Goal: Task Accomplishment & Management: Complete application form

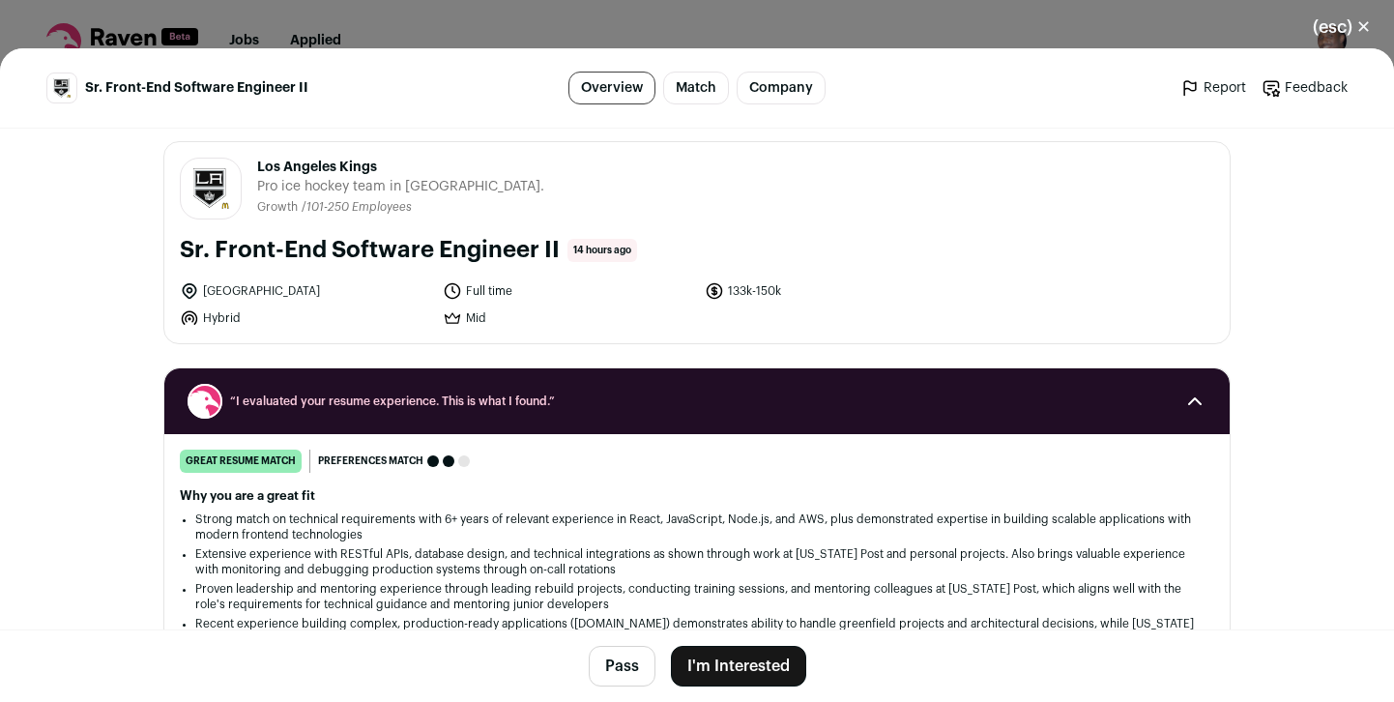
scroll to position [13, 0]
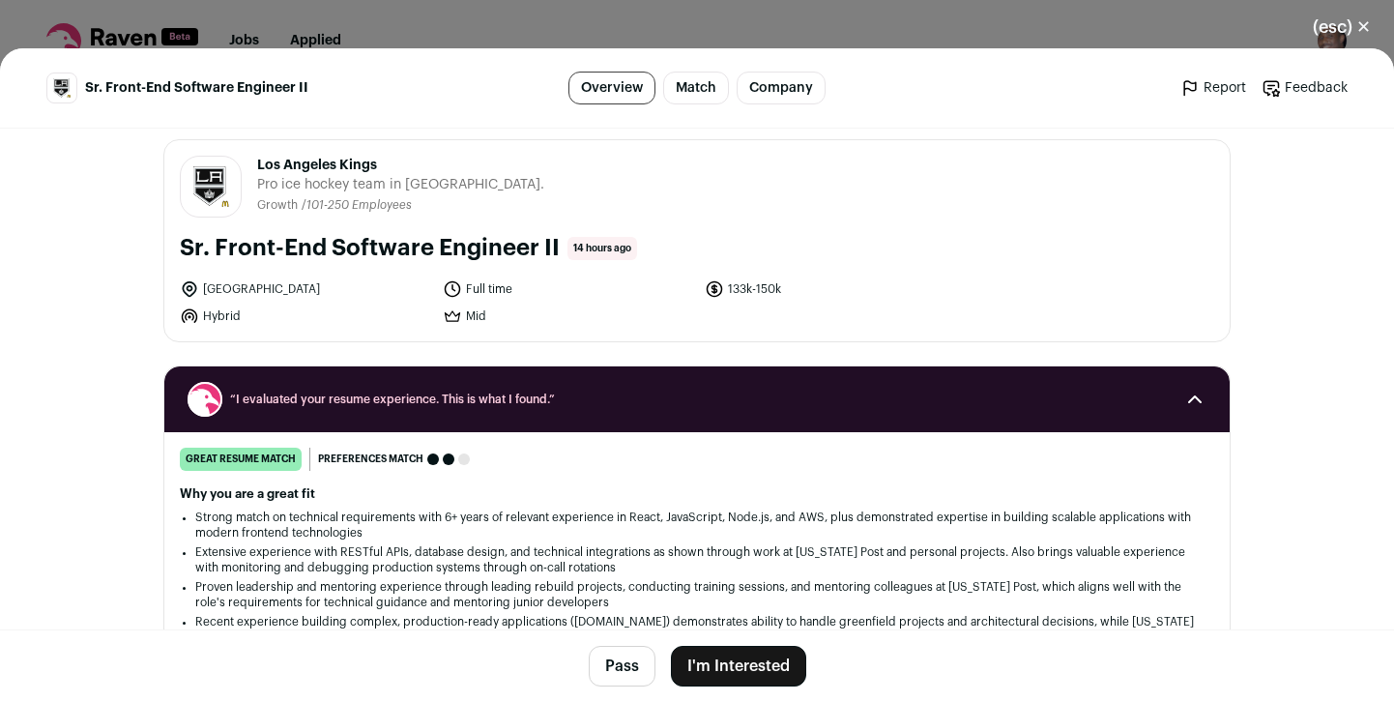
click at [765, 662] on button "I'm Interested" at bounding box center [738, 666] width 135 height 41
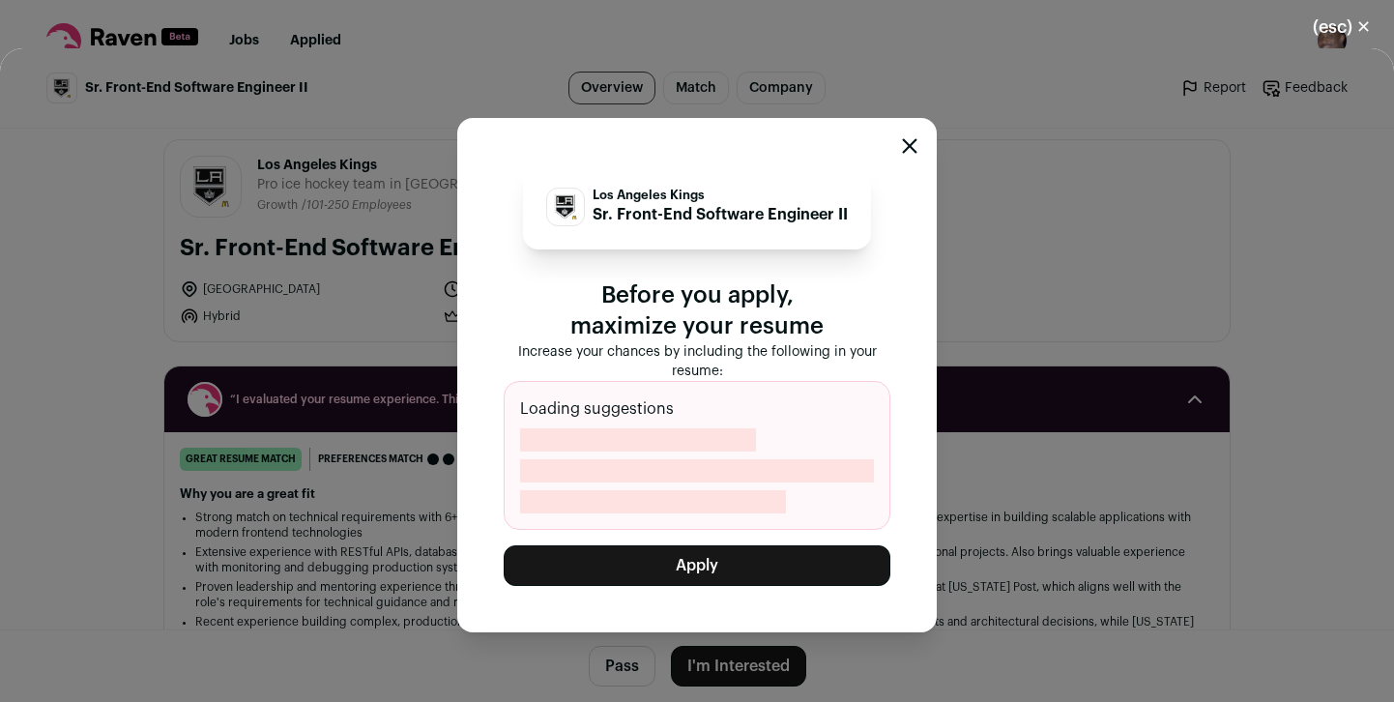
click at [708, 562] on button "Apply" at bounding box center [697, 565] width 387 height 41
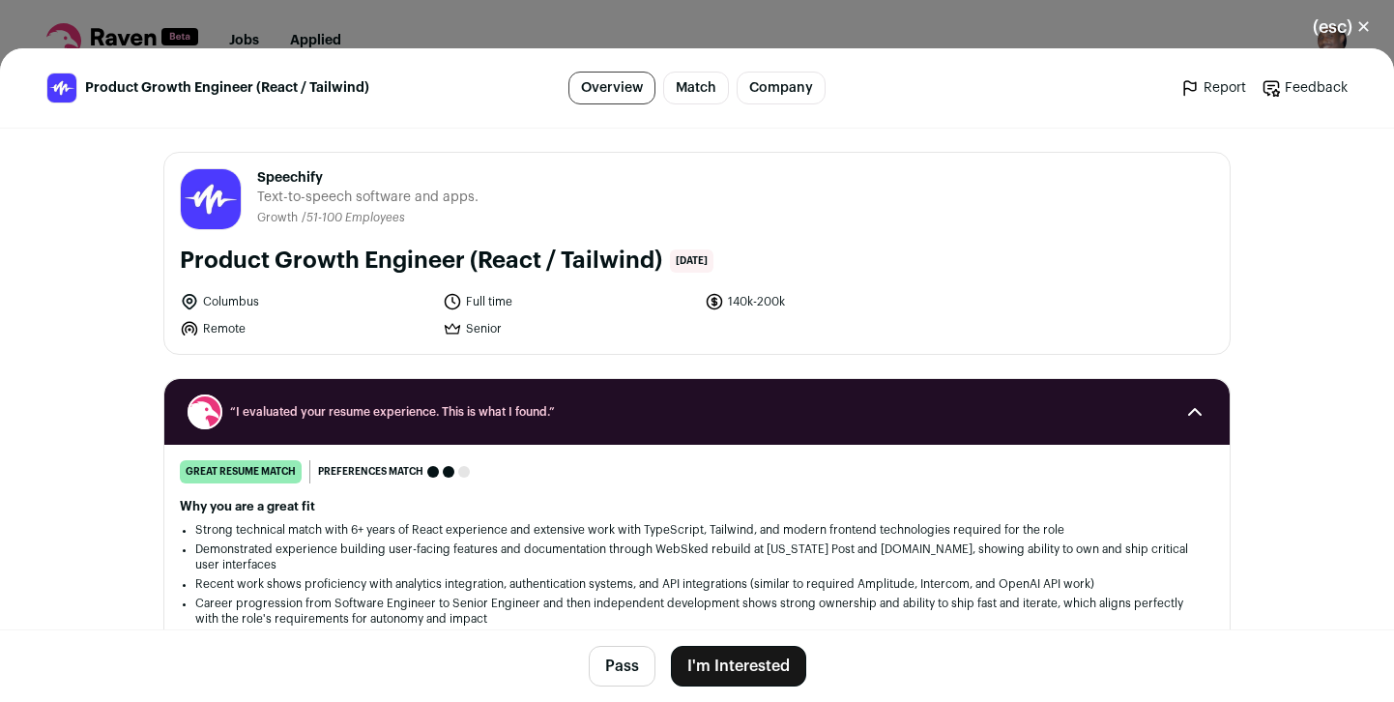
click at [751, 666] on button "I'm Interested" at bounding box center [738, 666] width 135 height 41
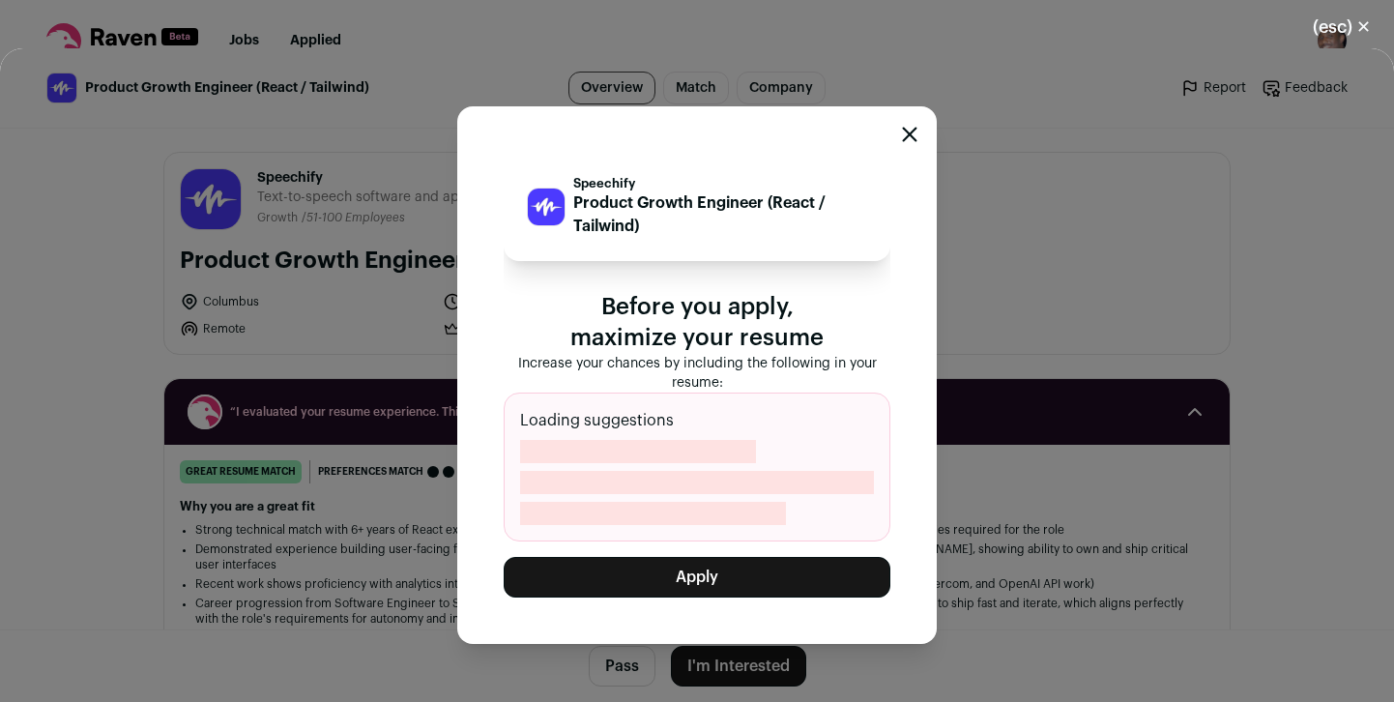
click at [720, 576] on button "Apply" at bounding box center [697, 577] width 387 height 41
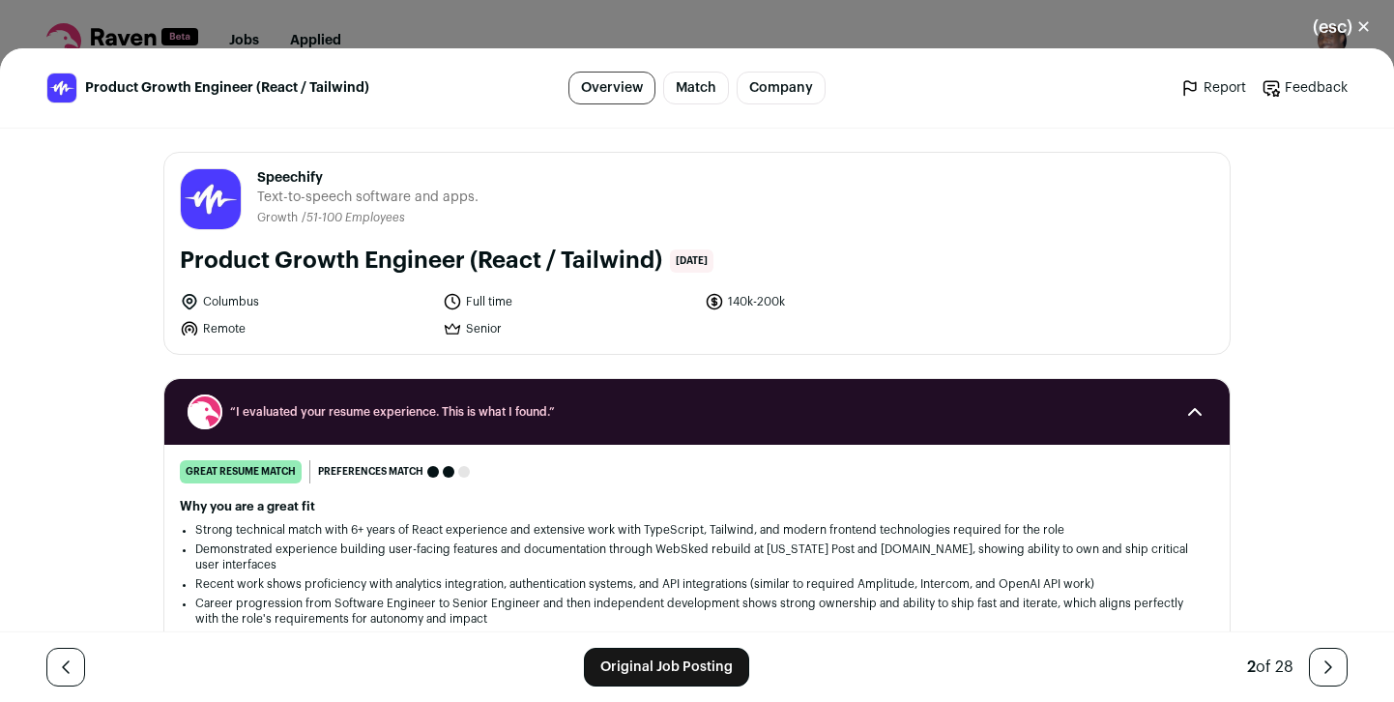
click at [1351, 21] on button "(esc) ✕" at bounding box center [1342, 27] width 104 height 43
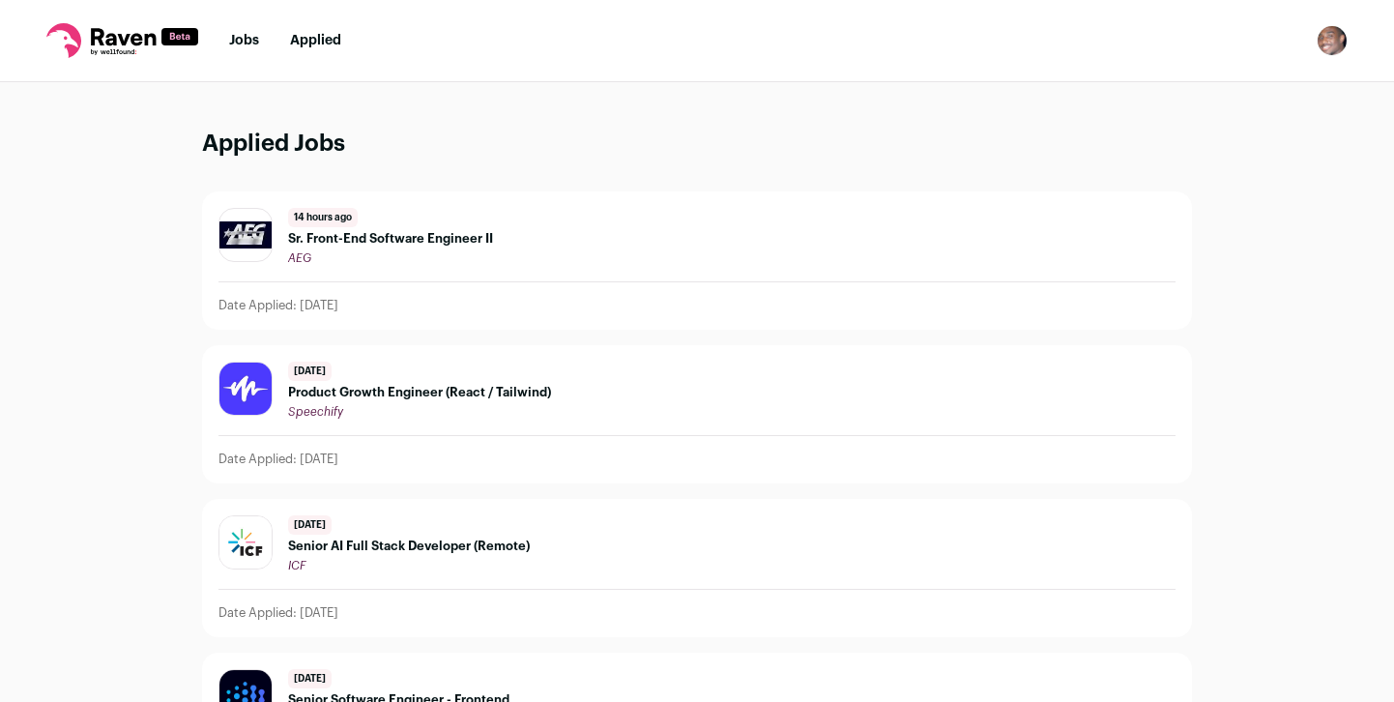
click at [145, 38] on icon at bounding box center [123, 36] width 65 height 17
click at [253, 40] on link "Jobs" at bounding box center [244, 41] width 30 height 14
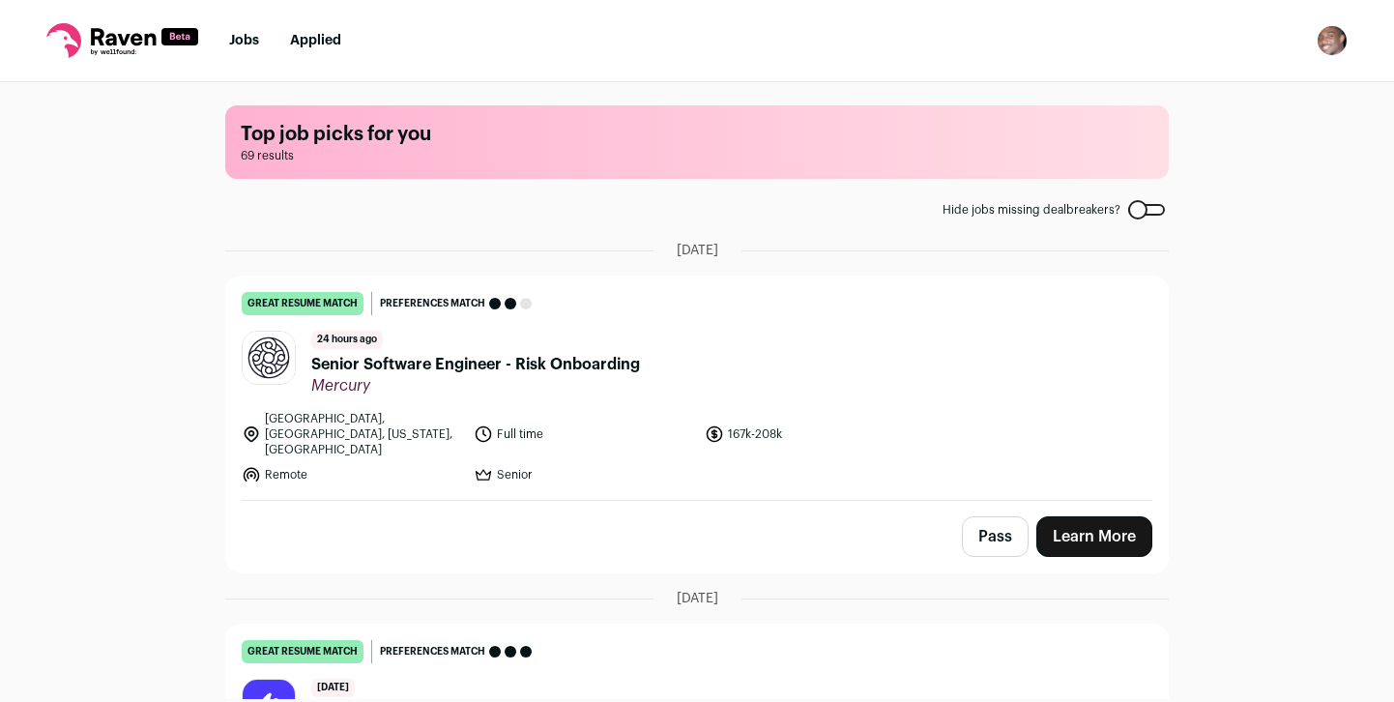
scroll to position [17, 0]
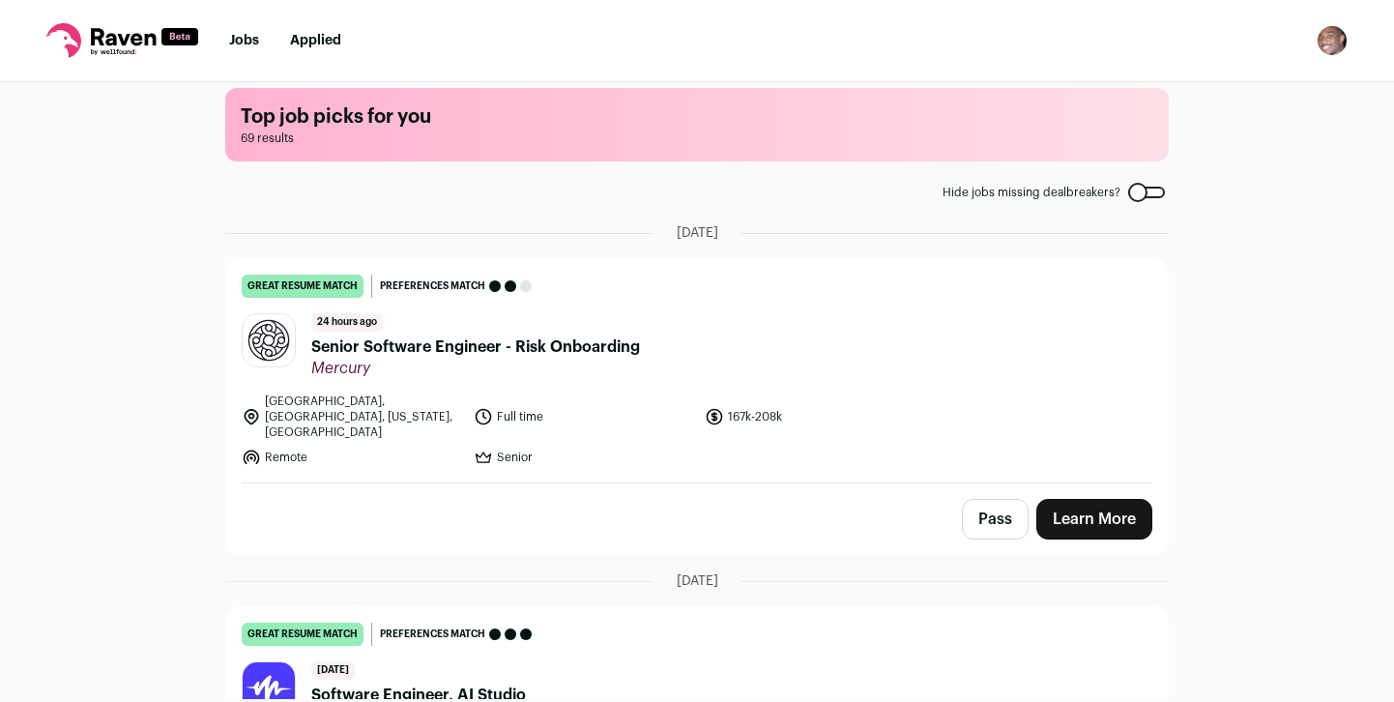
click at [458, 345] on span "Senior Software Engineer - Risk Onboarding" at bounding box center [475, 347] width 329 height 23
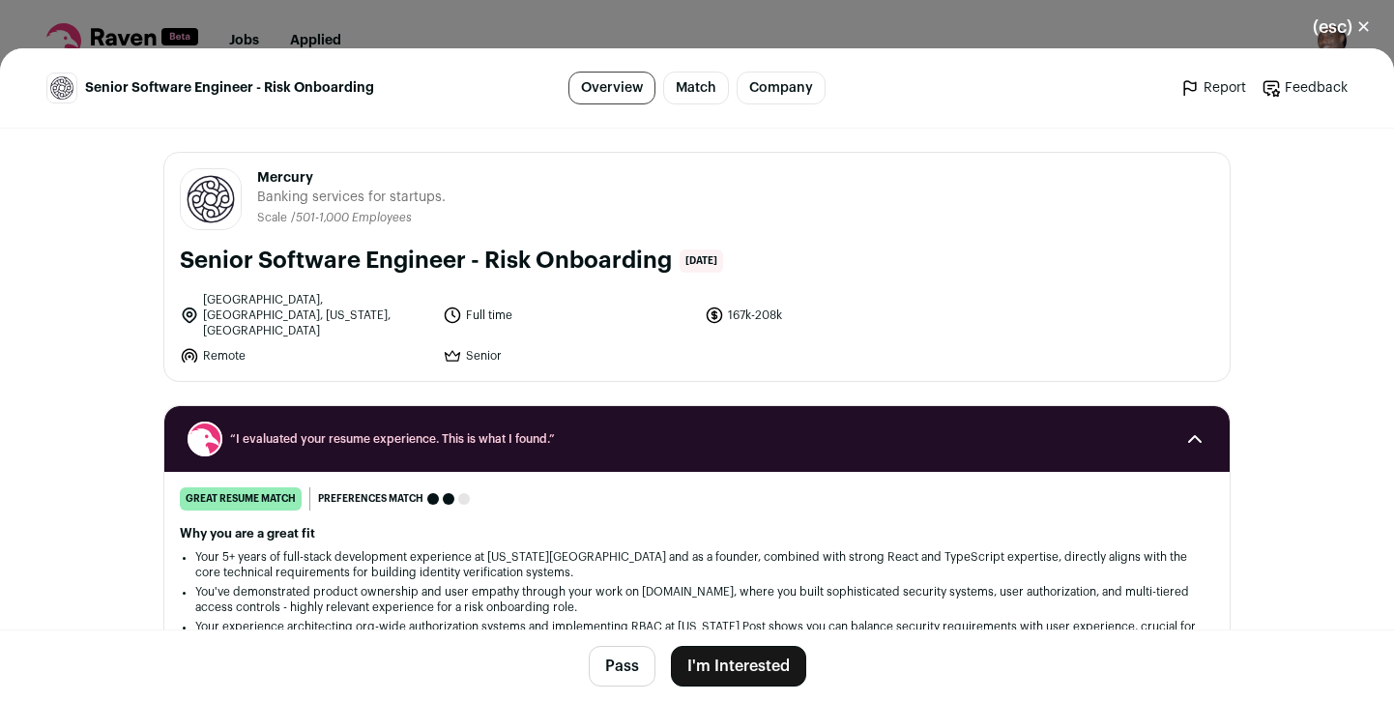
click at [746, 672] on button "I'm Interested" at bounding box center [738, 666] width 135 height 41
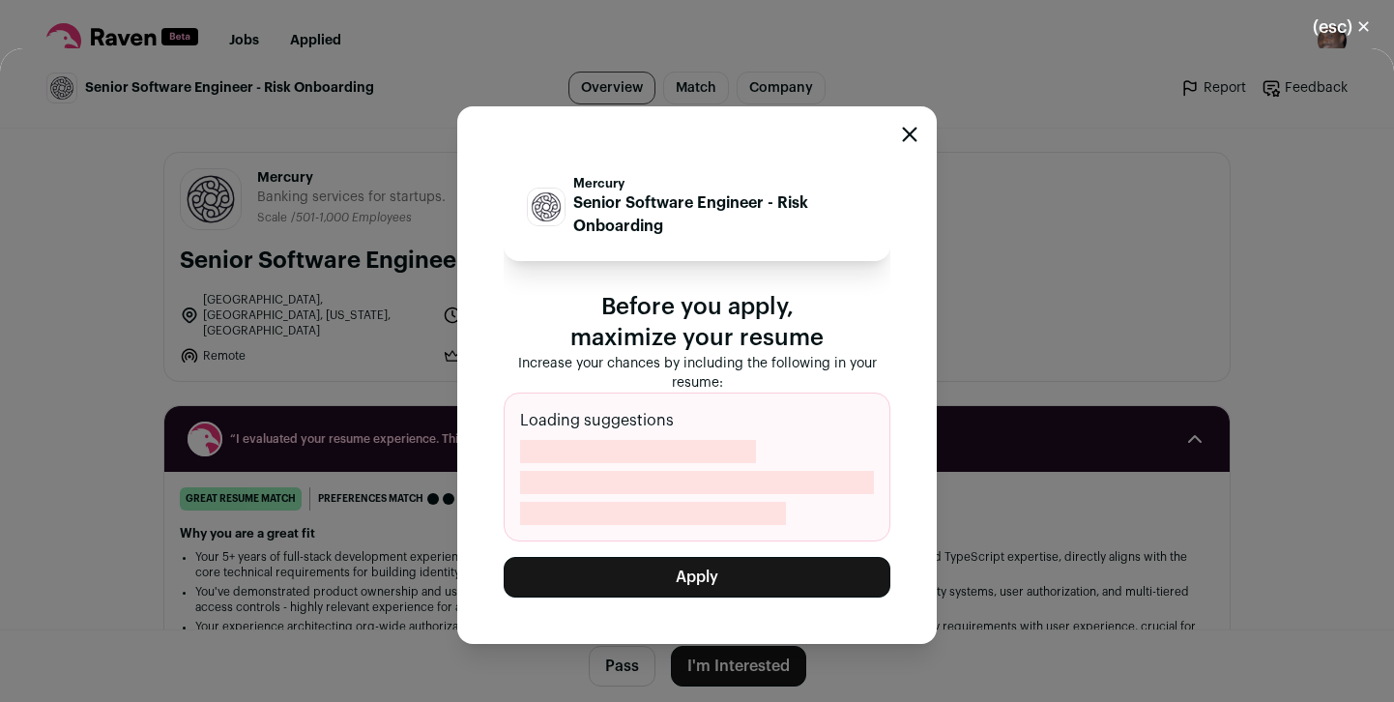
click at [738, 570] on button "Apply" at bounding box center [697, 577] width 387 height 41
